Goal: Transaction & Acquisition: Obtain resource

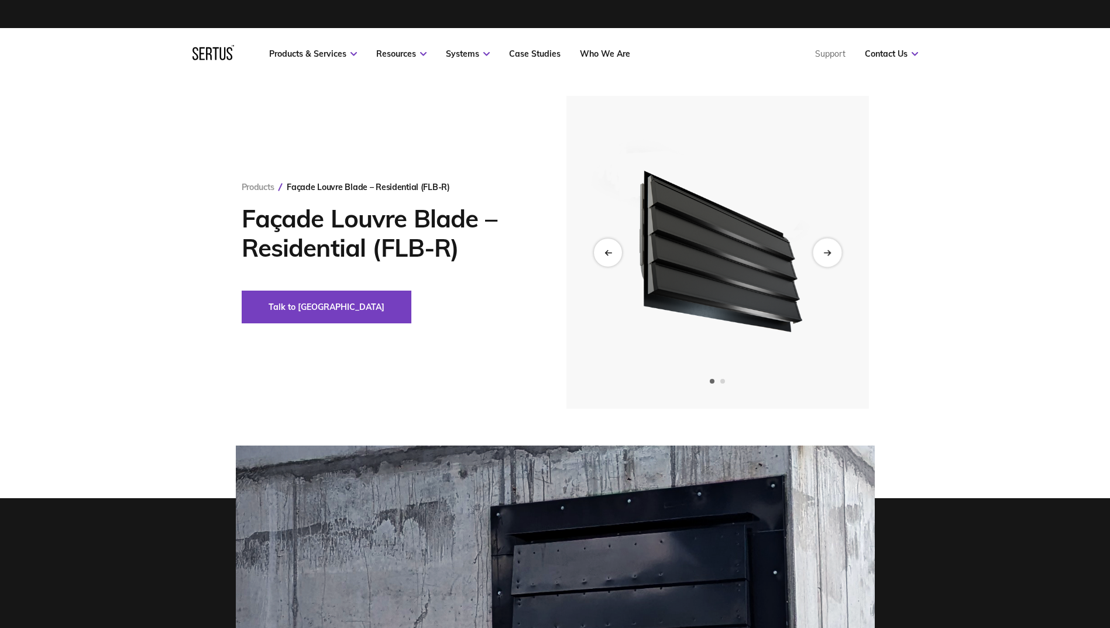
click at [817, 257] on div "Next slide" at bounding box center [826, 252] width 29 height 29
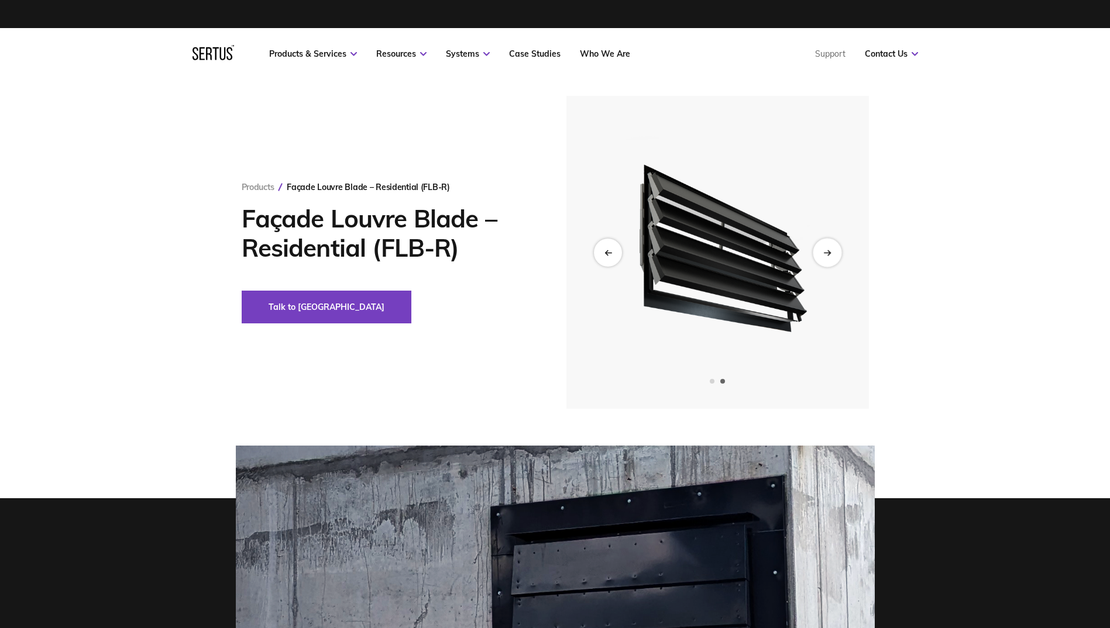
click at [817, 257] on div "Next slide" at bounding box center [826, 252] width 29 height 29
click at [823, 249] on div "Next slide" at bounding box center [826, 252] width 29 height 29
click at [824, 249] on icon "Next slide" at bounding box center [827, 252] width 8 height 6
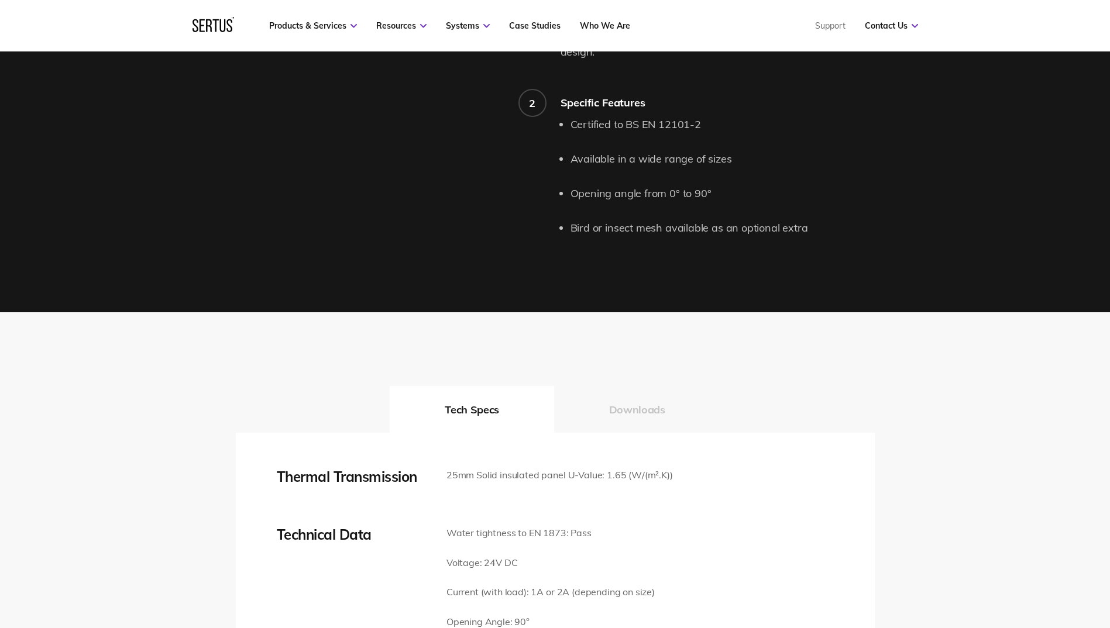
scroll to position [1404, 0]
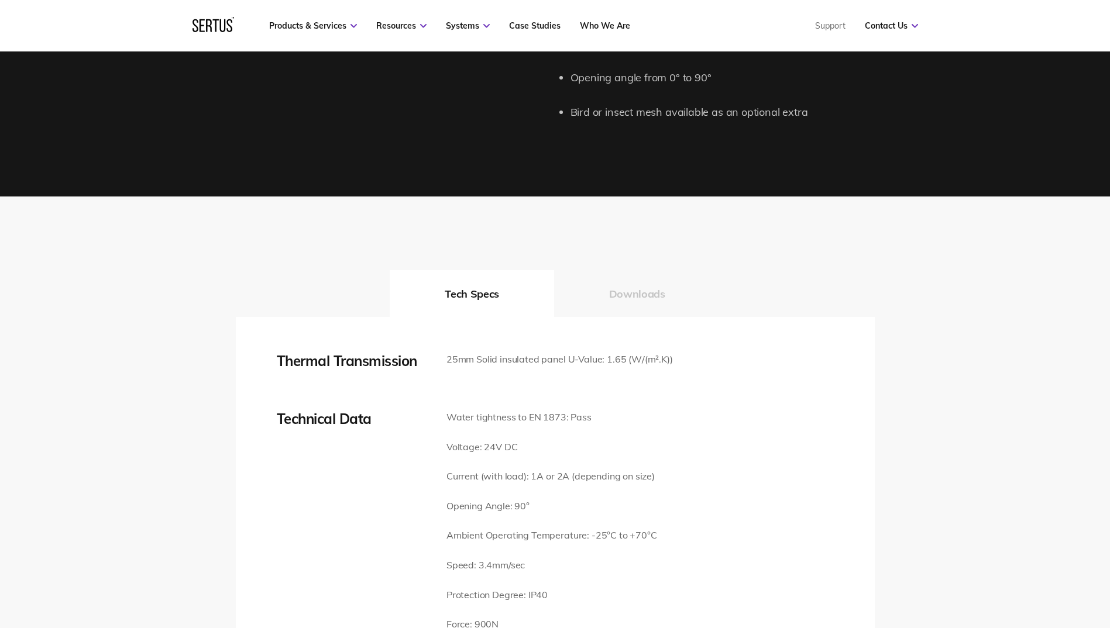
click at [647, 273] on button "Downloads" at bounding box center [637, 293] width 166 height 47
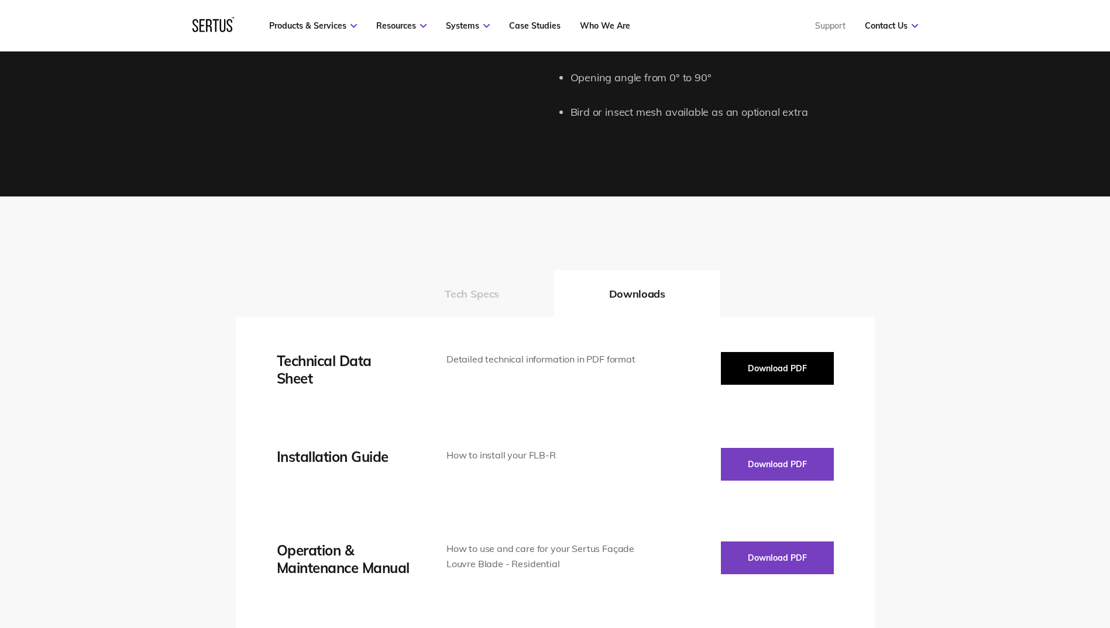
click at [807, 352] on button "Download PDF" at bounding box center [777, 368] width 113 height 33
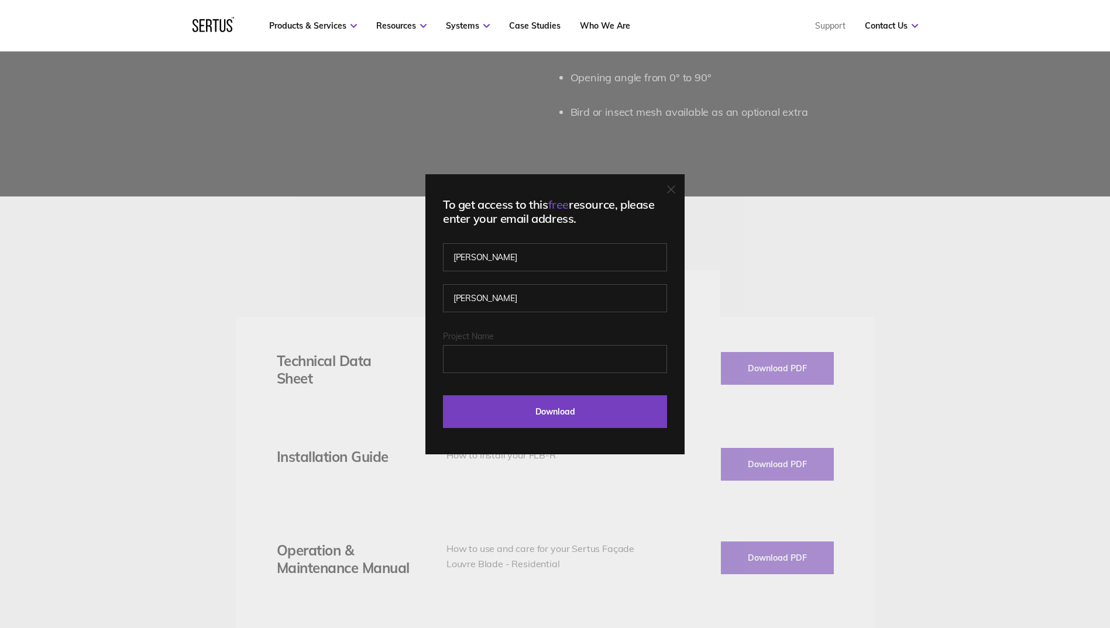
click at [766, 246] on div "To get access to this free resource, please enter your email address. [PERSON_N…" at bounding box center [555, 314] width 1110 height 628
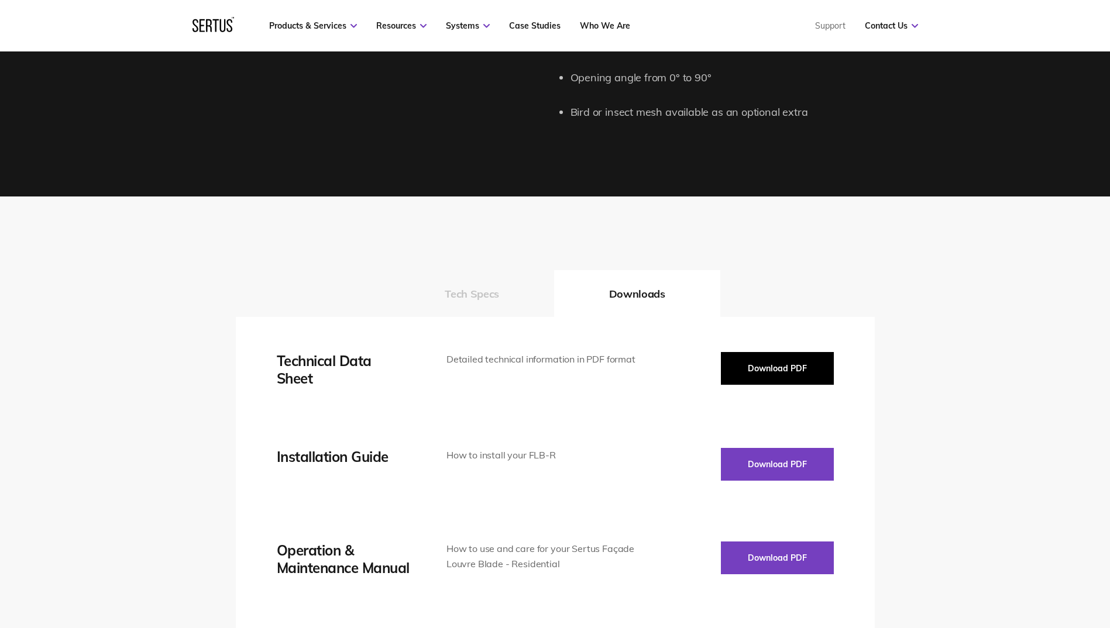
click at [784, 352] on button "Download PDF" at bounding box center [777, 368] width 113 height 33
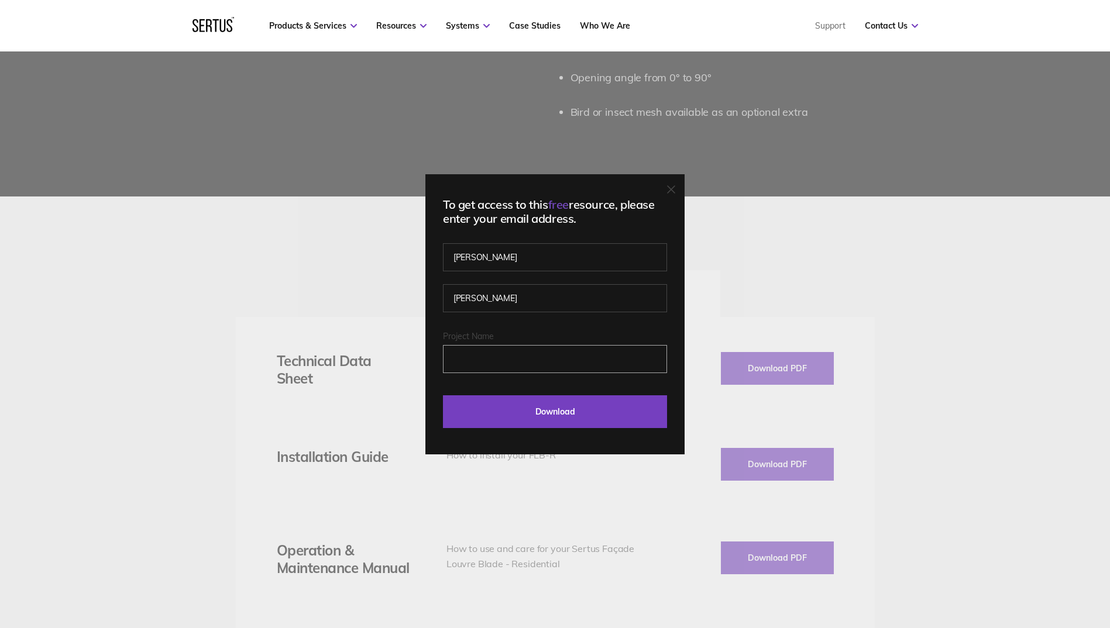
click at [488, 359] on input "Project Name" at bounding box center [555, 359] width 224 height 28
click at [578, 419] on input "Download" at bounding box center [555, 411] width 224 height 33
